Goal: Information Seeking & Learning: Check status

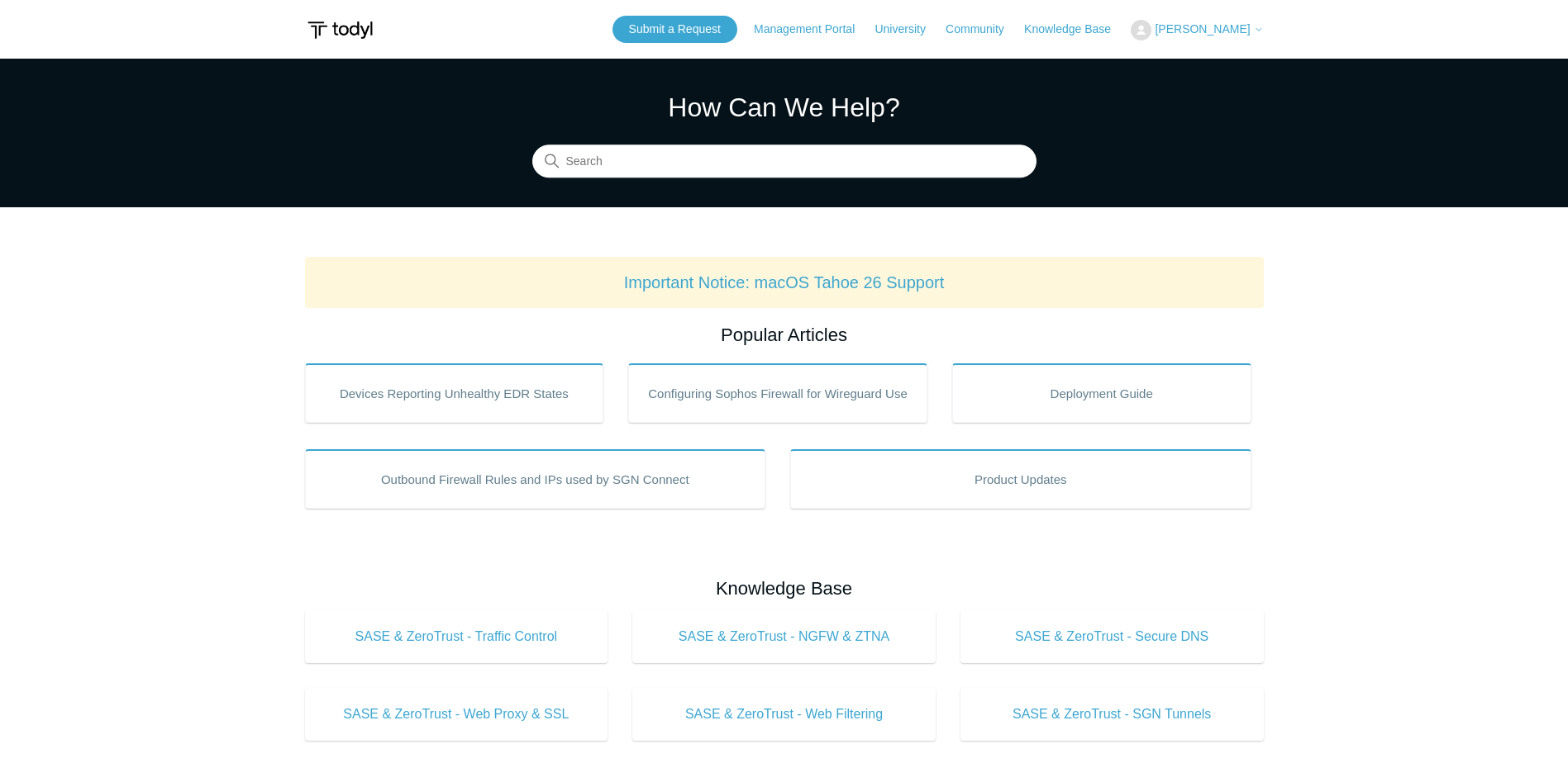
click at [1219, 35] on span "[PERSON_NAME]" at bounding box center [1201, 29] width 95 height 13
click at [1218, 54] on link "My Support Requests" at bounding box center [1212, 64] width 161 height 29
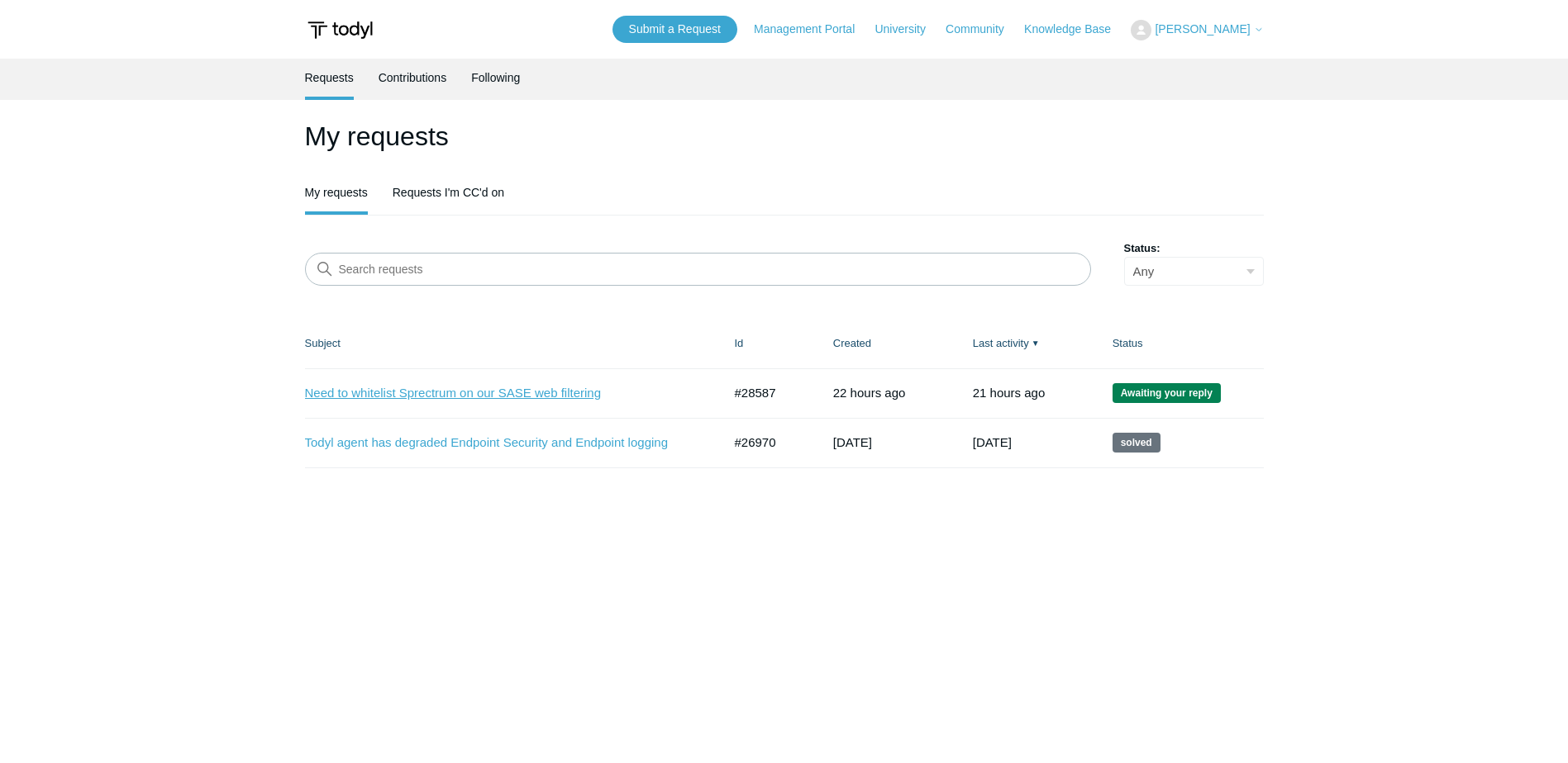
click at [598, 393] on link "Need to whitelist Sprectrum on our SASE web filtering" at bounding box center [501, 393] width 393 height 19
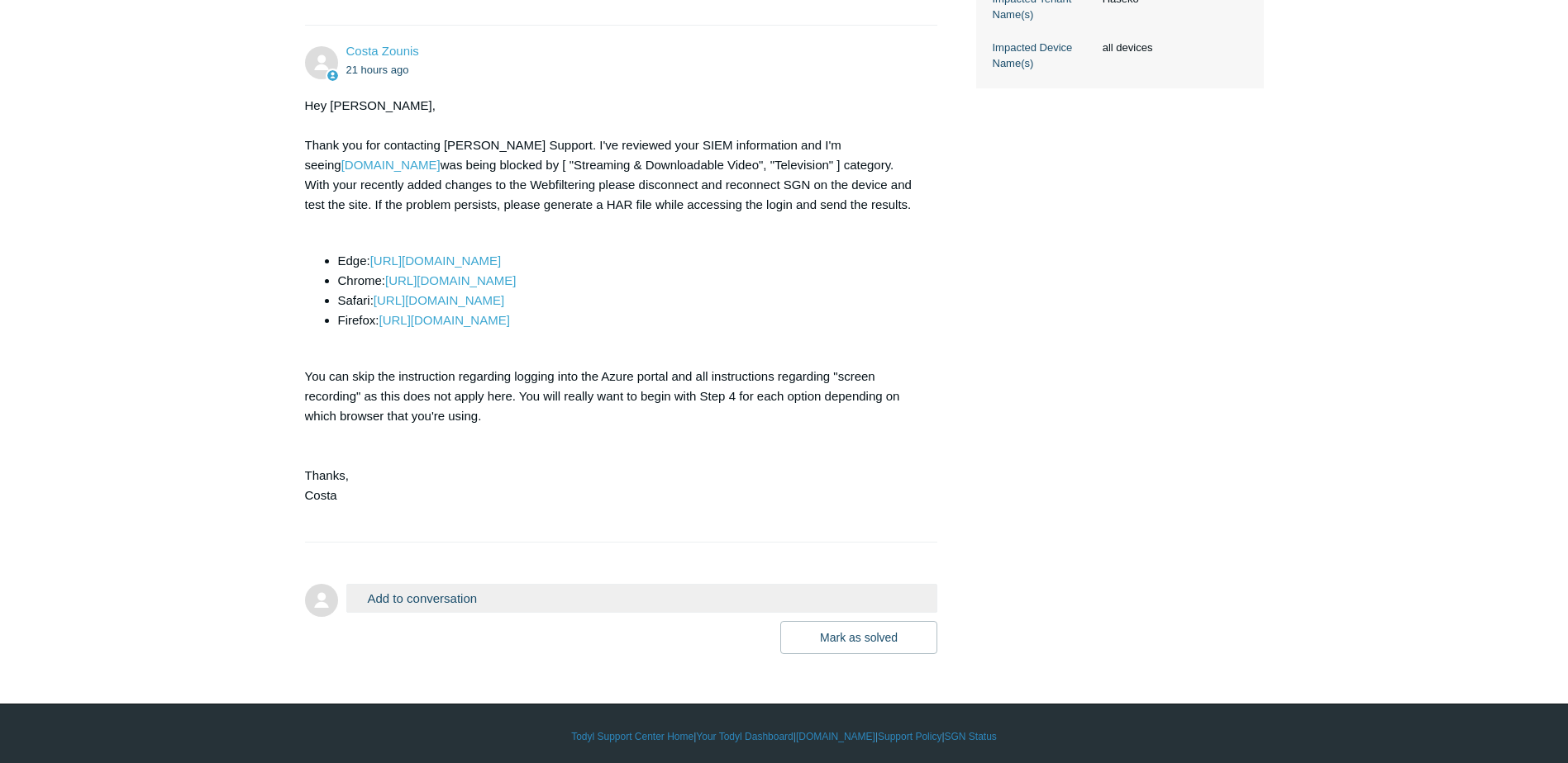
scroll to position [668, 0]
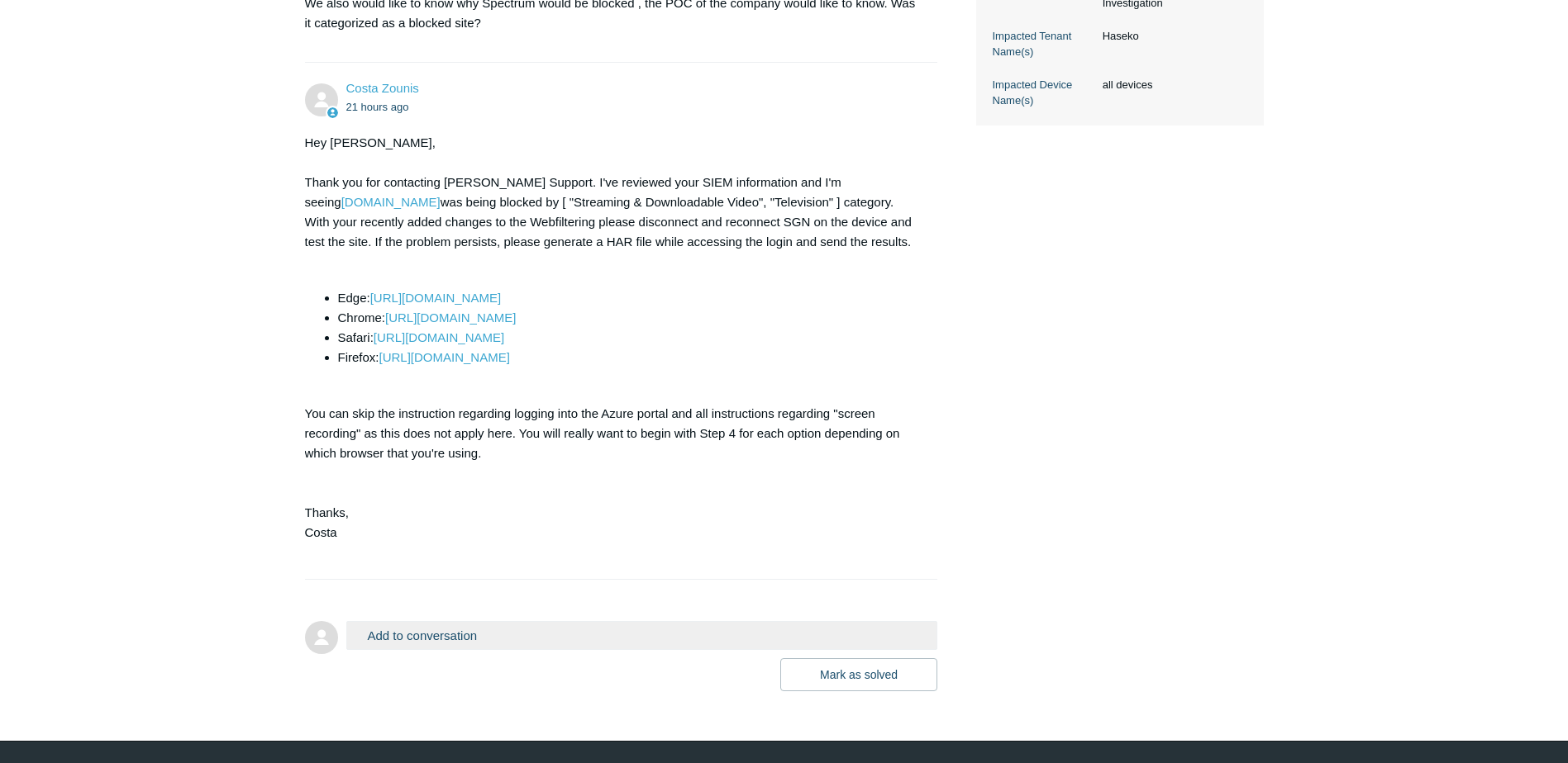
click at [225, 421] on main "Requests Contributions Following Todyl Support Center My activities Need to whi…" at bounding box center [784, 40] width 1568 height 1300
click at [720, 265] on div "Hey Kristyn, Thank you for contacting Todyl Support. I've reviewed your SIEM in…" at bounding box center [614, 348] width 616 height 430
drag, startPoint x: 922, startPoint y: 223, endPoint x: 813, endPoint y: 228, distance: 109.1
click at [813, 228] on div "Costa Zounis 21 hours ago Hey Kristyn, Thank you for contacting Todyl Support. …" at bounding box center [621, 321] width 633 height 483
copy link "cdn.pi.spectrum.net"
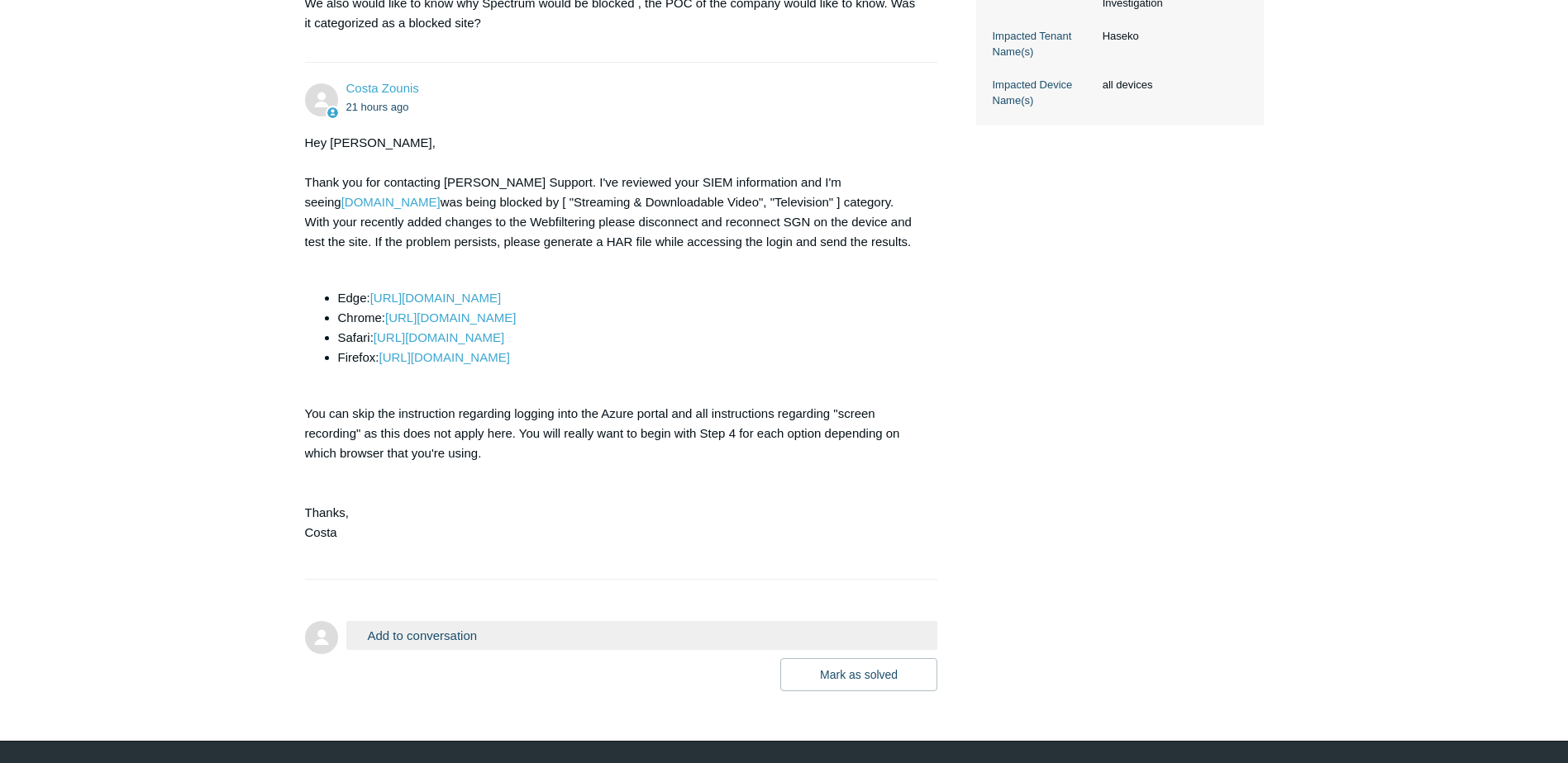
click at [732, 240] on div "Hey Kristyn, Thank you for contacting Todyl Support. I've reviewed your SIEM in…" at bounding box center [614, 348] width 616 height 430
drag, startPoint x: 864, startPoint y: 397, endPoint x: 302, endPoint y: 341, distance: 564.8
click at [302, 341] on main "Requests Contributions Following Todyl Support Center My activities Need to whi…" at bounding box center [784, 40] width 1568 height 1300
copy ul "Edge: https://learn.microsoft.com/en-us/azure/azure-portal/capture-browser-trac…"
click at [898, 291] on div "Hey Kristyn, Thank you for contacting Todyl Support. I've reviewed your SIEM in…" at bounding box center [614, 348] width 616 height 430
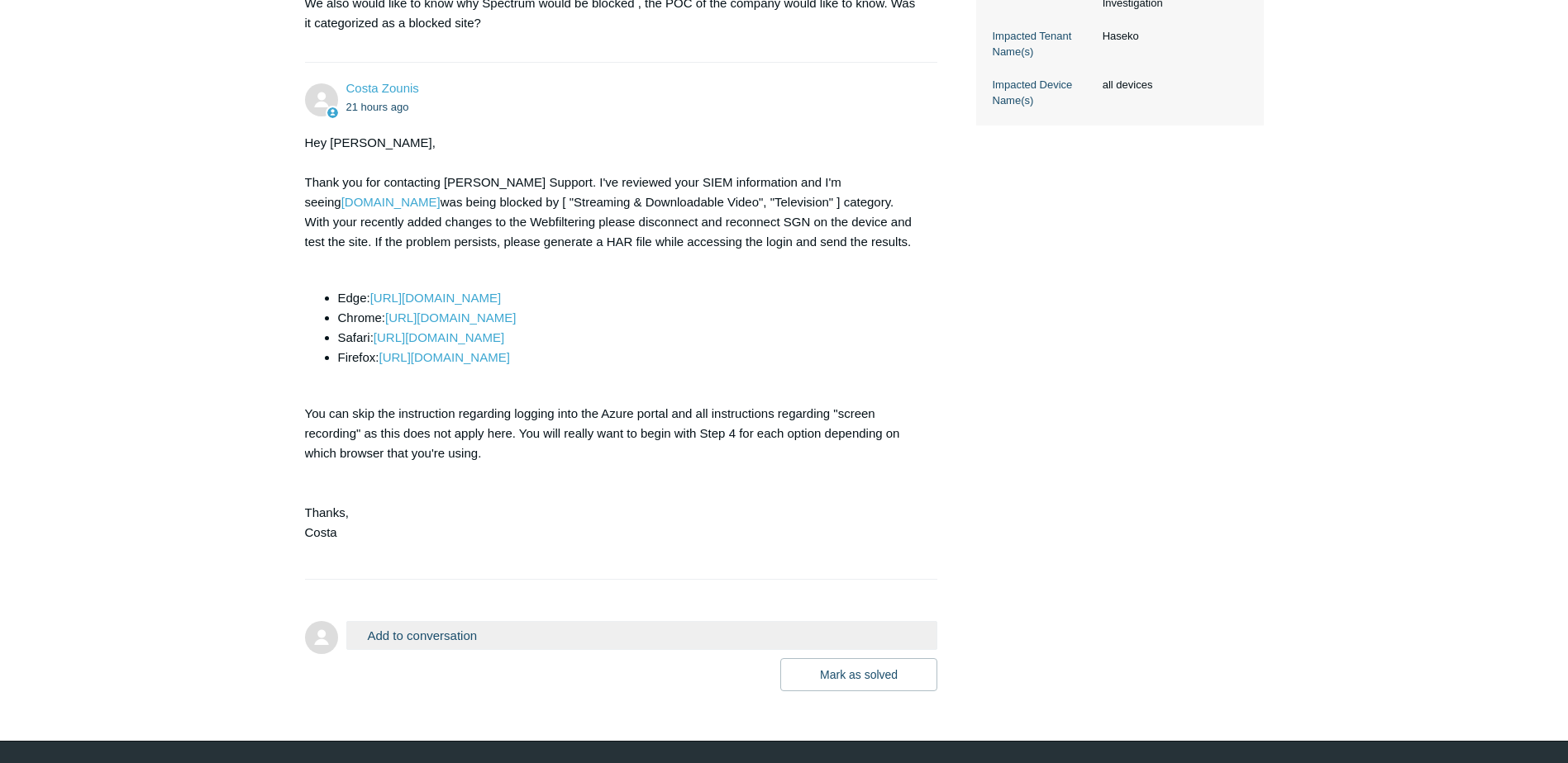
click at [670, 251] on div "Hey Kristyn, Thank you for contacting Todyl Support. I've reviewed your SIEM in…" at bounding box center [614, 348] width 616 height 430
drag, startPoint x: 760, startPoint y: 238, endPoint x: 705, endPoint y: 269, distance: 63.1
click at [705, 269] on div "Hey Kristyn, Thank you for contacting Todyl Support. I've reviewed your SIEM in…" at bounding box center [614, 348] width 616 height 430
drag, startPoint x: 705, startPoint y: 269, endPoint x: 676, endPoint y: 269, distance: 29.0
click at [676, 269] on div "Hey [PERSON_NAME], Thank you for contacting [PERSON_NAME] Support. I've reviewe…" at bounding box center [614, 348] width 616 height 430
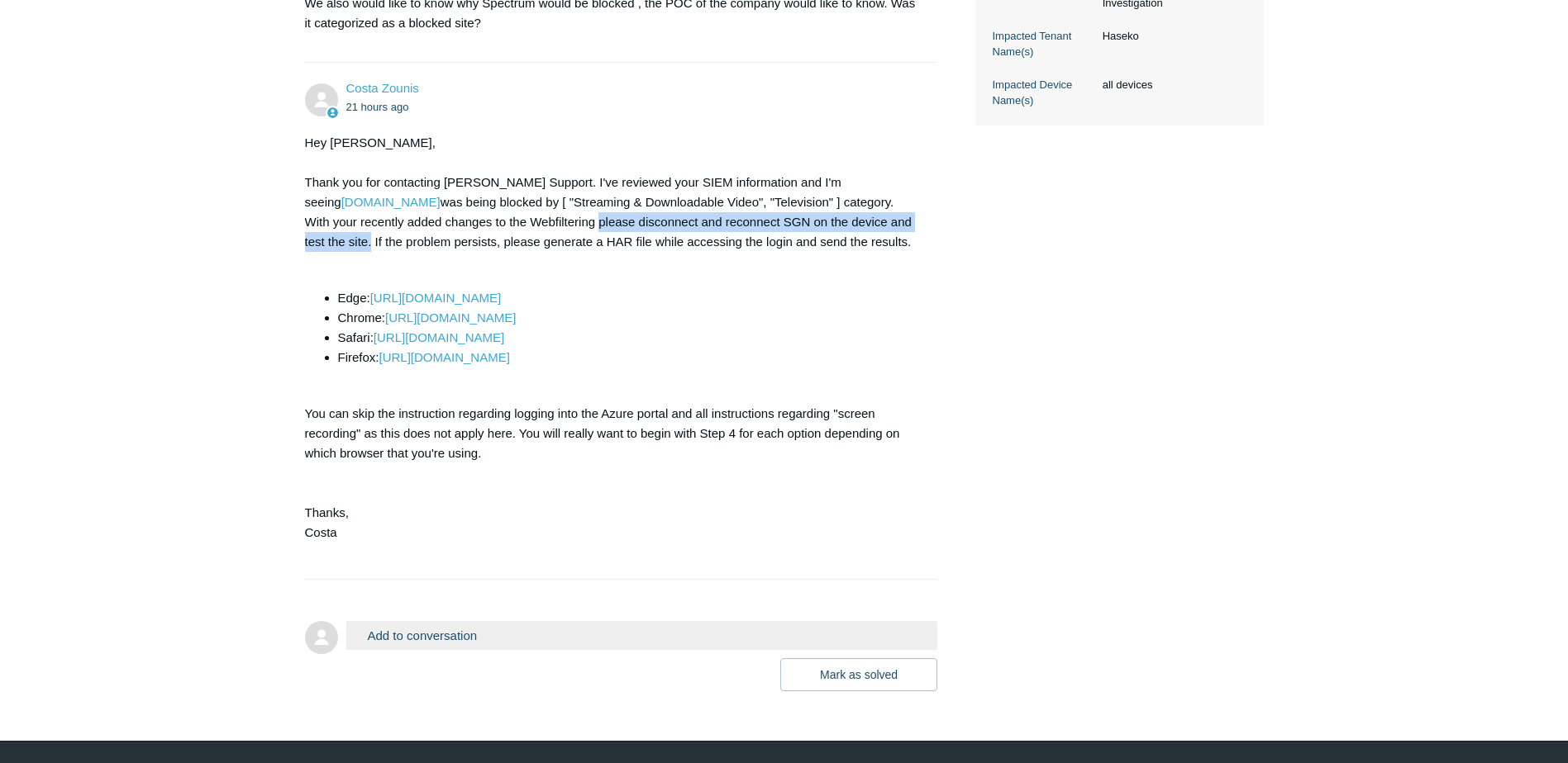
drag, startPoint x: 455, startPoint y: 264, endPoint x: 836, endPoint y: 264, distance: 381.0
click at [836, 264] on div "Hey [PERSON_NAME], Thank you for contacting [PERSON_NAME] Support. I've reviewe…" at bounding box center [614, 348] width 616 height 430
copy div "please disconnect and reconnect SGN on the device and test the site"
click at [856, 279] on div "Hey [PERSON_NAME], Thank you for contacting [PERSON_NAME] Support. I've reviewe…" at bounding box center [614, 348] width 616 height 430
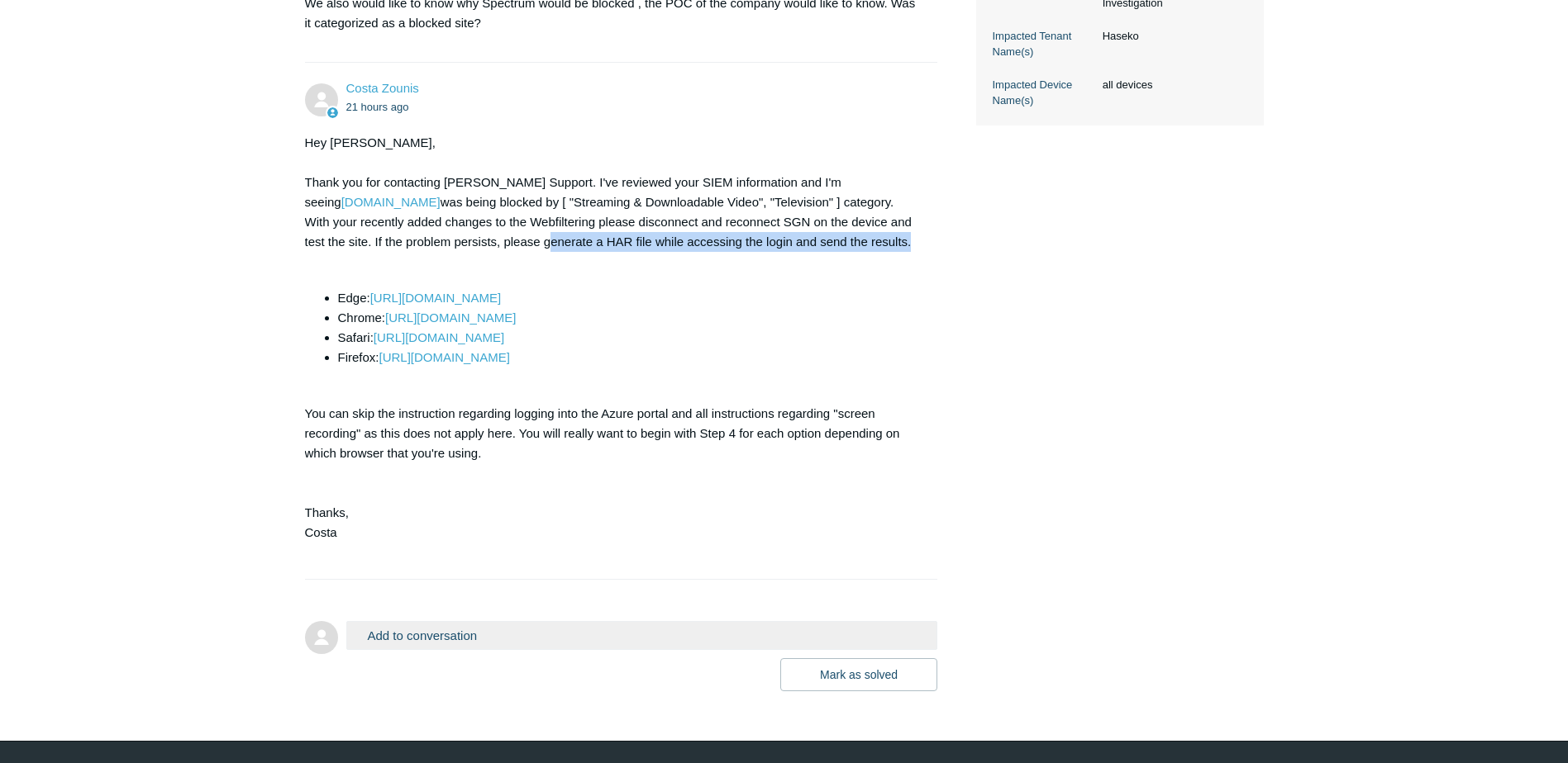
drag, startPoint x: 395, startPoint y: 285, endPoint x: 759, endPoint y: 289, distance: 364.0
click at [759, 289] on div "Hey [PERSON_NAME], Thank you for contacting [PERSON_NAME] Support. I've reviewe…" at bounding box center [614, 348] width 616 height 430
copy div "generate a HAR file while accessing the login and send the results"
click at [824, 305] on div "Hey [PERSON_NAME], Thank you for contacting [PERSON_NAME] Support. I've reviewe…" at bounding box center [614, 348] width 616 height 430
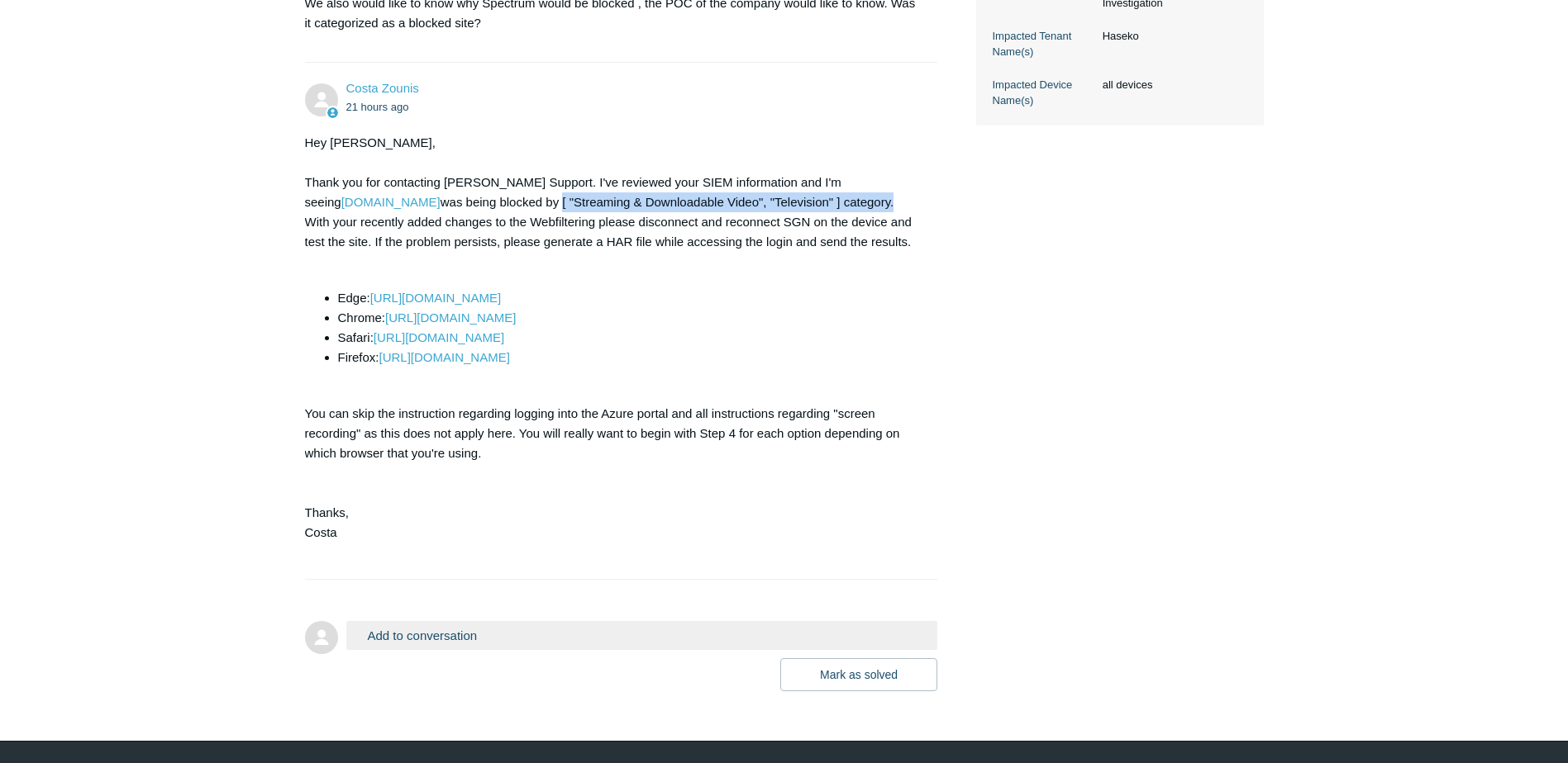
drag, startPoint x: 424, startPoint y: 242, endPoint x: 754, endPoint y: 237, distance: 330.0
click at [754, 237] on div "Hey [PERSON_NAME], Thank you for contacting [PERSON_NAME] Support. I've reviewe…" at bounding box center [614, 348] width 616 height 430
copy div "[ "Streaming & Downloadable Video", "Television" ] category"
click at [783, 250] on div "Hey [PERSON_NAME], Thank you for contacting [PERSON_NAME] Support. I've reviewe…" at bounding box center [614, 348] width 616 height 430
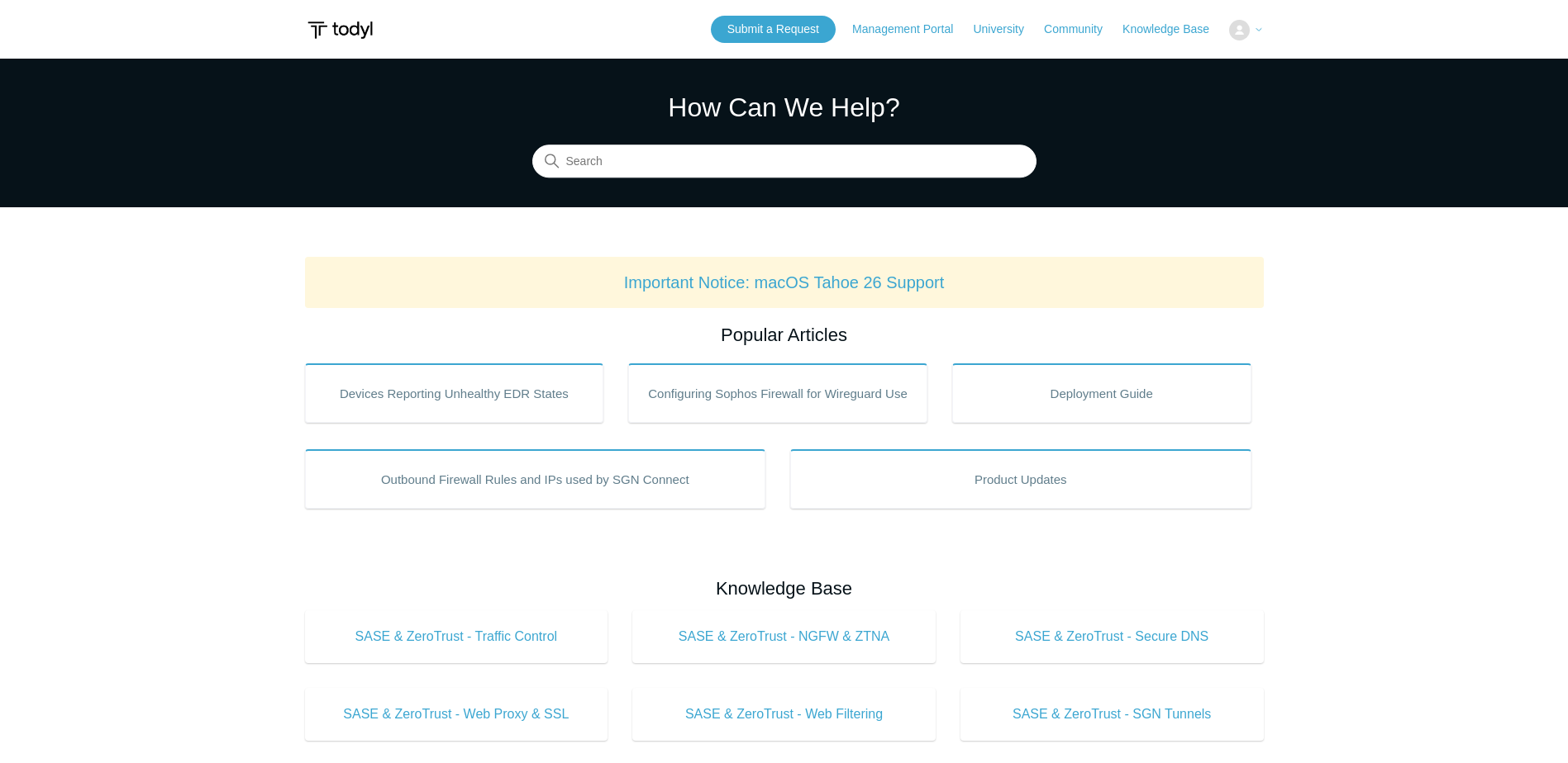
click at [1246, 29] on img at bounding box center [1240, 31] width 21 height 21
click at [1254, 28] on icon at bounding box center [1259, 30] width 10 height 10
click at [1259, 31] on icon at bounding box center [1258, 30] width 5 height 3
click at [1231, 27] on img at bounding box center [1240, 31] width 21 height 21
click at [1254, 27] on icon at bounding box center [1259, 30] width 10 height 10
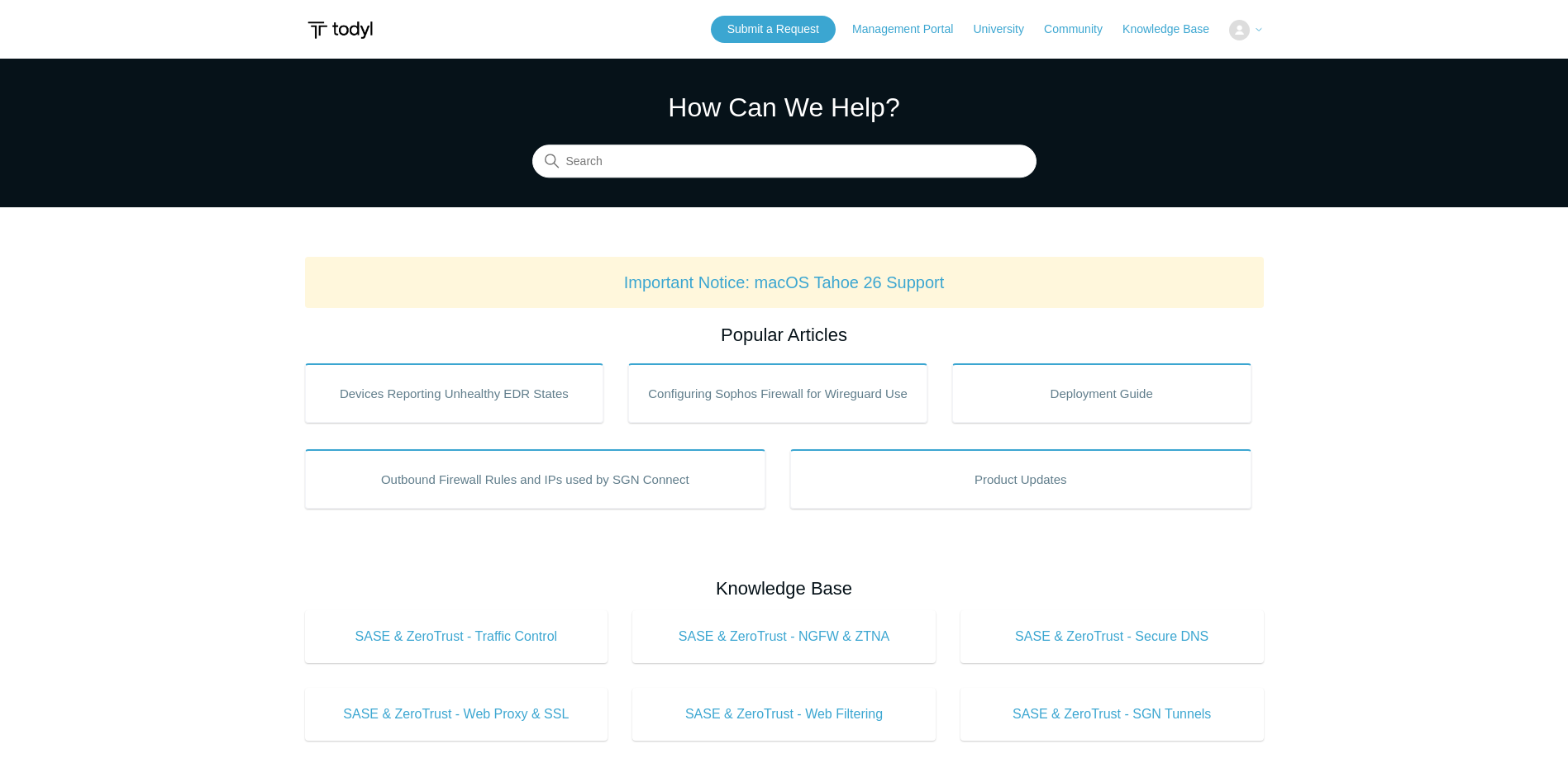
click at [1254, 27] on icon at bounding box center [1259, 30] width 10 height 10
click at [1258, 27] on icon at bounding box center [1259, 30] width 10 height 10
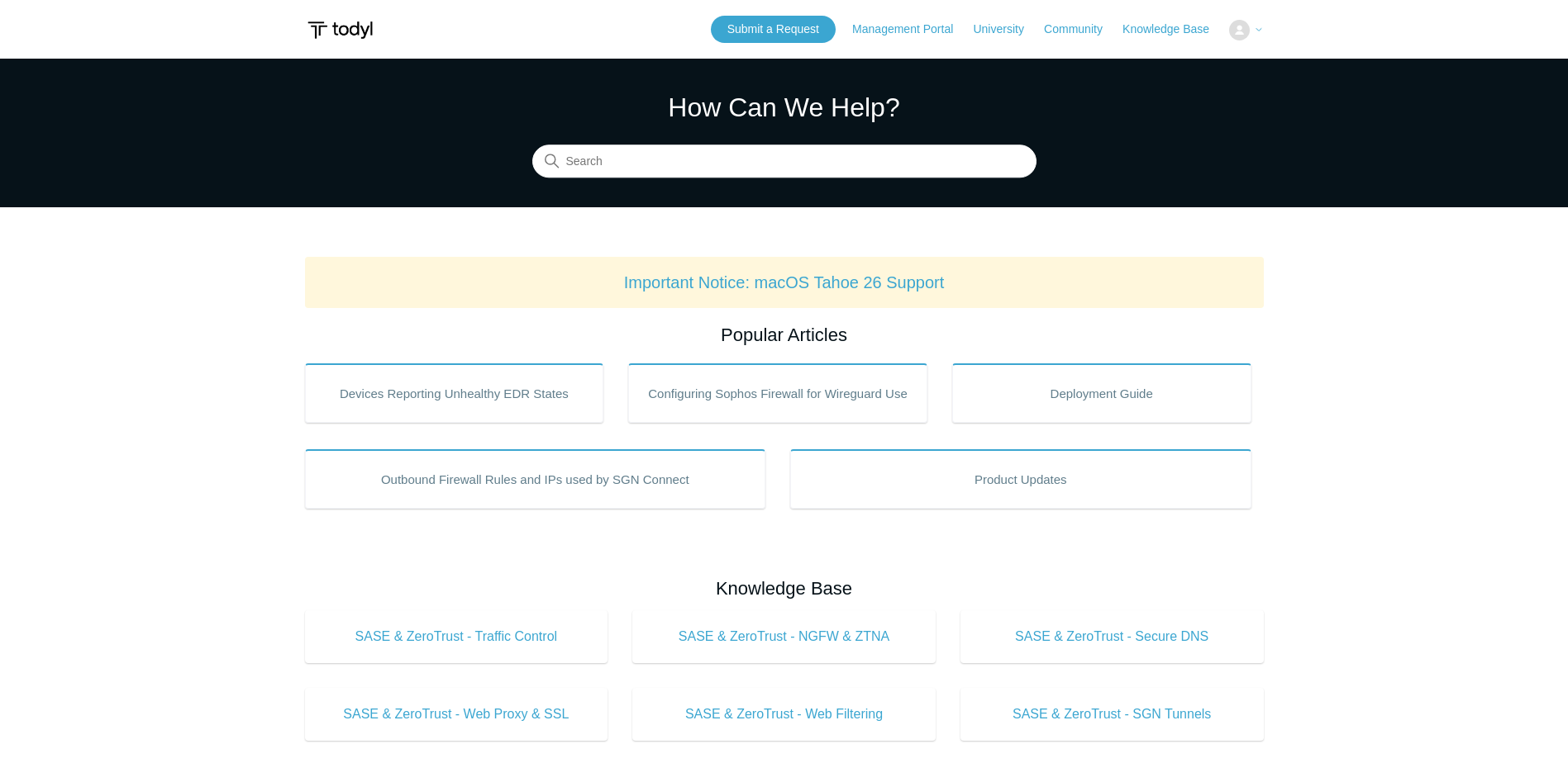
click at [1255, 33] on icon at bounding box center [1259, 30] width 10 height 10
click at [1241, 29] on img at bounding box center [1240, 31] width 21 height 21
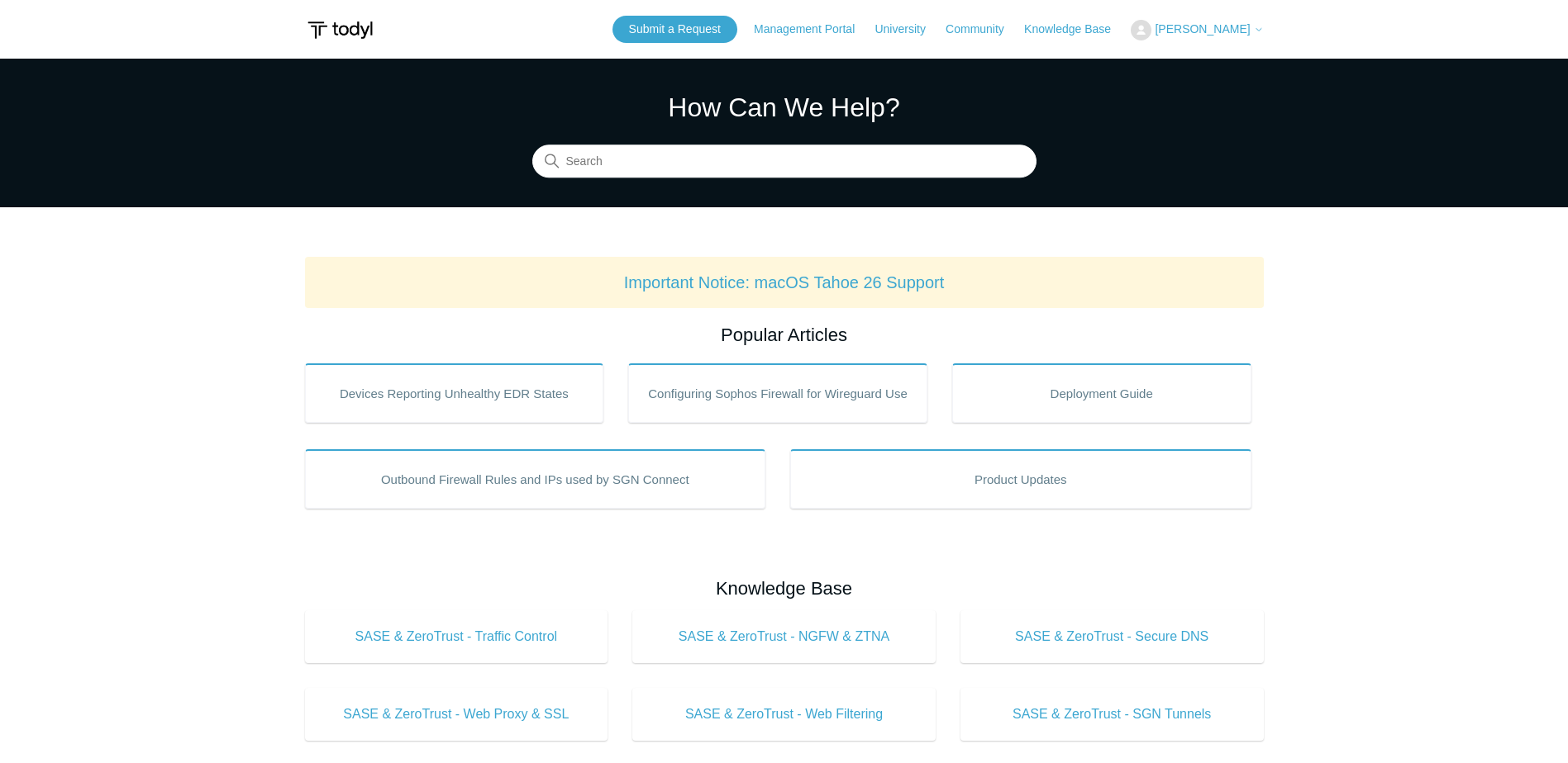
click at [1229, 35] on span "[PERSON_NAME]" at bounding box center [1201, 29] width 95 height 13
click at [1224, 63] on link "My Support Requests" at bounding box center [1212, 64] width 161 height 29
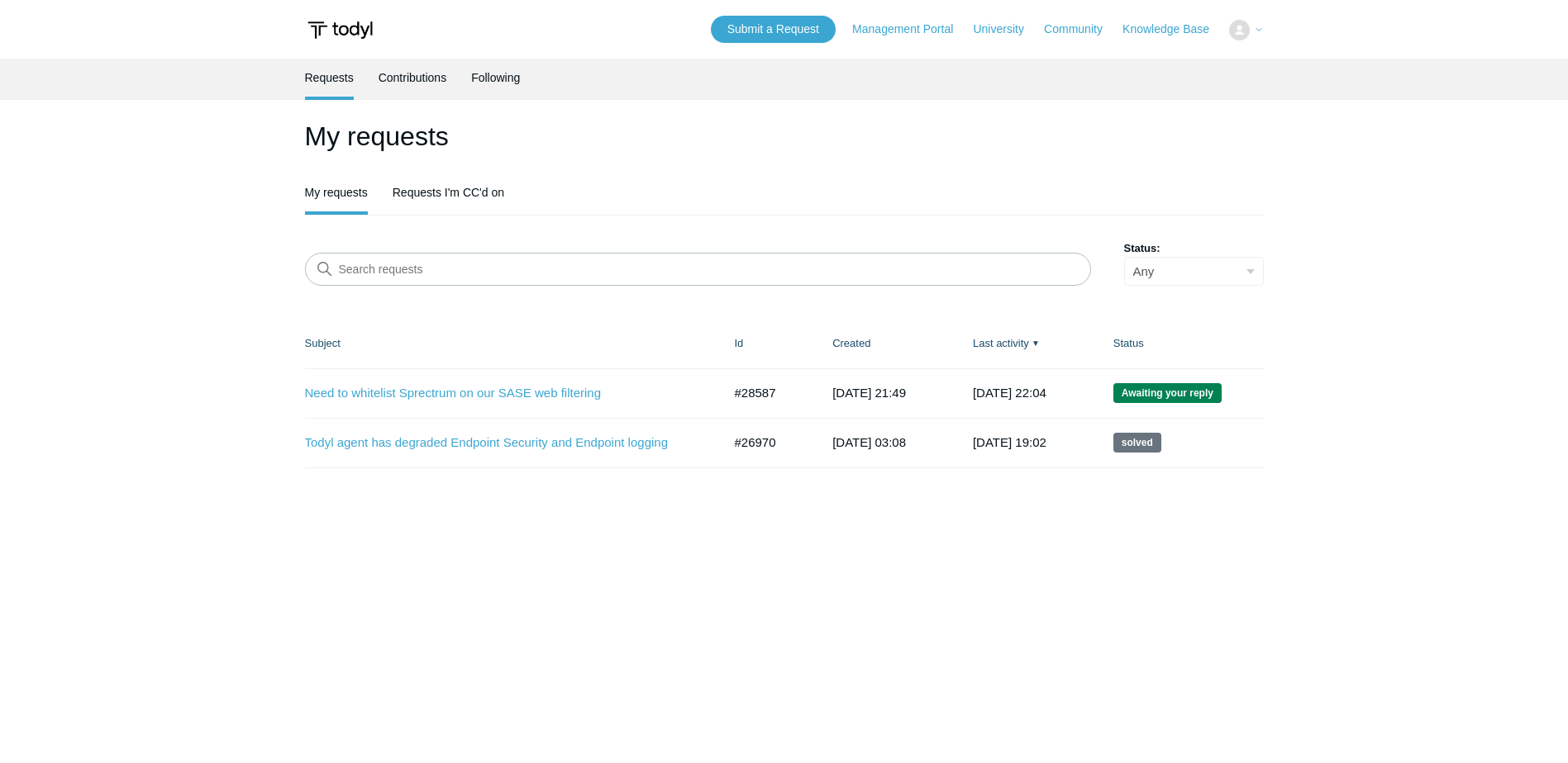
click at [575, 381] on td "Need to whitelist Sprectrum on our SASE web filtering #28587 [DATE] 21:49 Await…" at bounding box center [512, 393] width 413 height 50
click at [575, 386] on link "Need to whitelist Sprectrum on our SASE web filtering" at bounding box center [501, 393] width 393 height 19
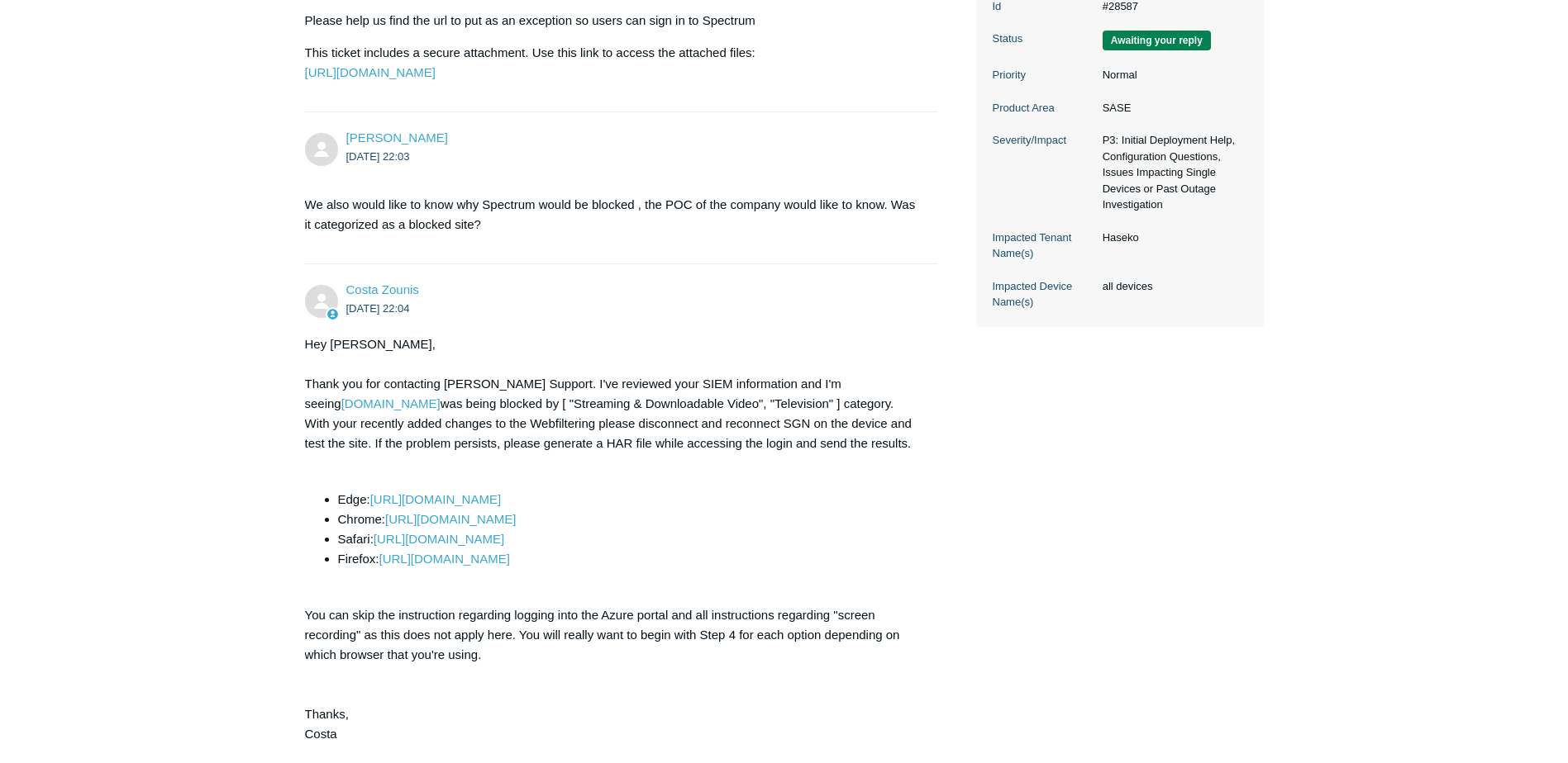
scroll to position [495, 0]
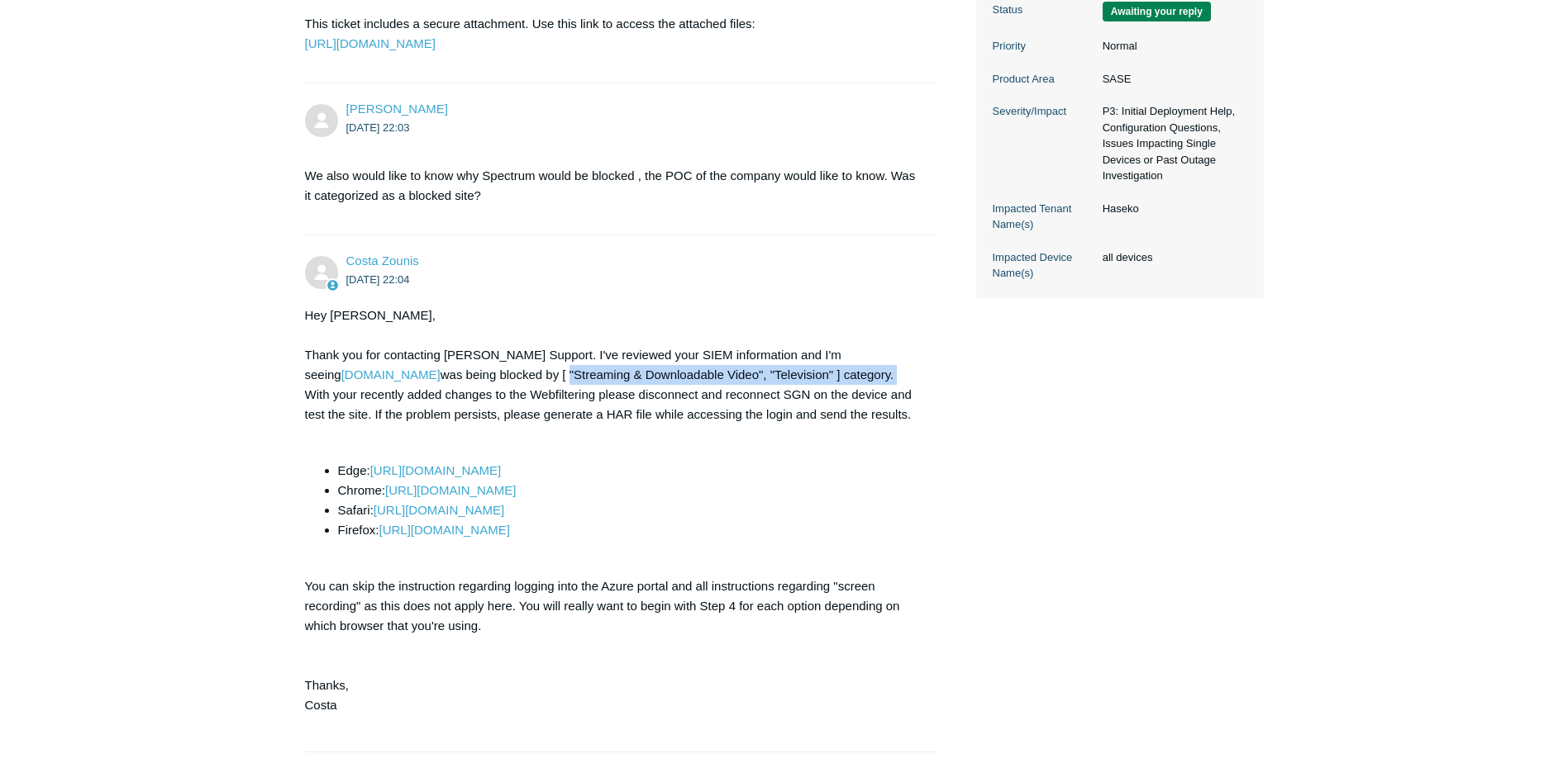
drag, startPoint x: 431, startPoint y: 413, endPoint x: 760, endPoint y: 417, distance: 329.0
click at [760, 417] on div "Hey [PERSON_NAME], Thank you for contacting [PERSON_NAME] Support. I've reviewe…" at bounding box center [614, 520] width 616 height 430
copy div ""Streaming & Downloadable Video", "Television" ] category."
